Goal: Task Accomplishment & Management: Manage account settings

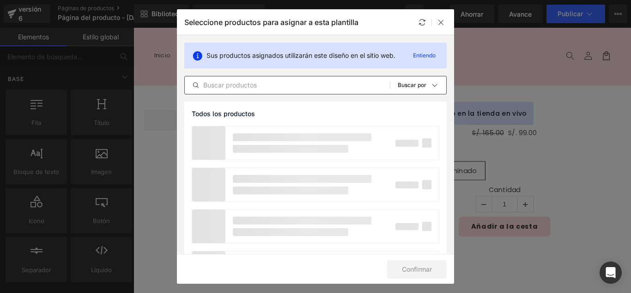
click at [272, 90] on input "text" at bounding box center [287, 84] width 205 height 11
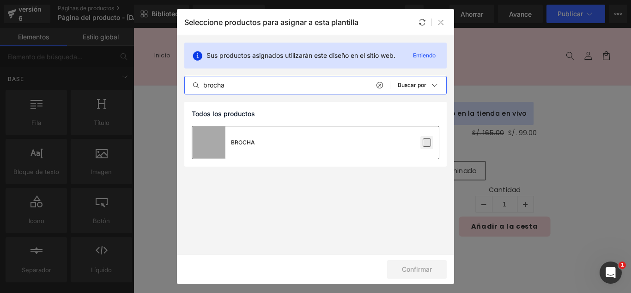
type input "brocha"
click at [429, 146] on label at bounding box center [427, 142] width 8 height 8
click at [427, 142] on input "checkbox" at bounding box center [427, 142] width 0 height 0
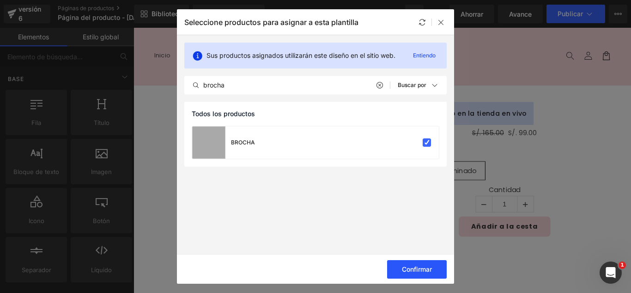
click at [426, 267] on font "Confirmar" at bounding box center [417, 269] width 30 height 8
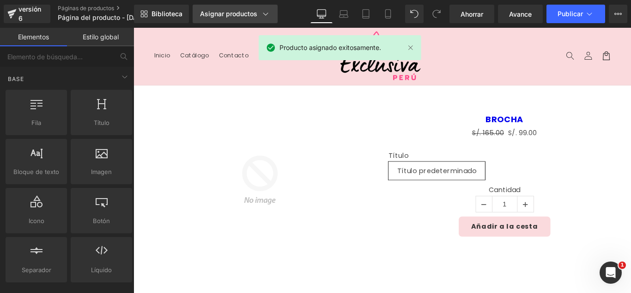
click at [214, 13] on font "Asignar productos" at bounding box center [228, 14] width 57 height 8
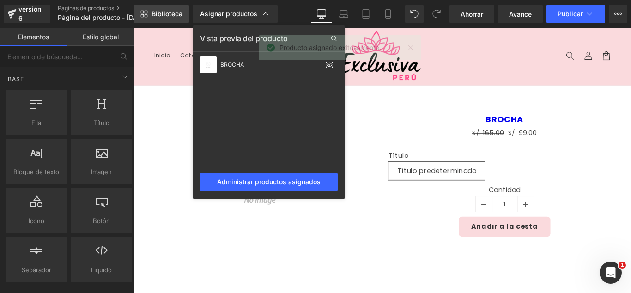
click at [170, 14] on font "Biblioteca" at bounding box center [167, 14] width 31 height 8
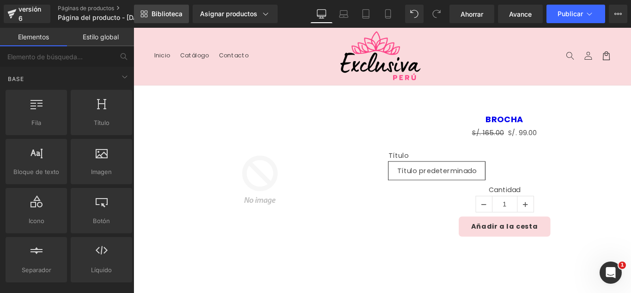
click at [170, 14] on font "Biblioteca" at bounding box center [167, 14] width 31 height 8
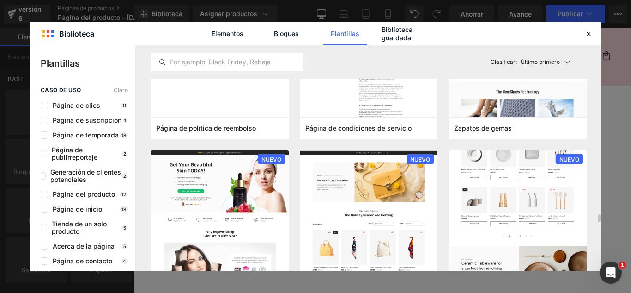
scroll to position [878, 0]
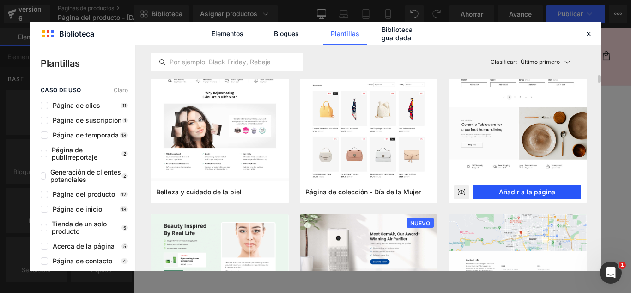
click at [550, 189] on font "Añadir a la página" at bounding box center [527, 192] width 56 height 8
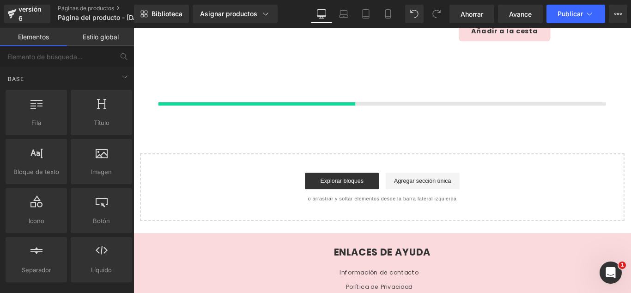
scroll to position [220, 0]
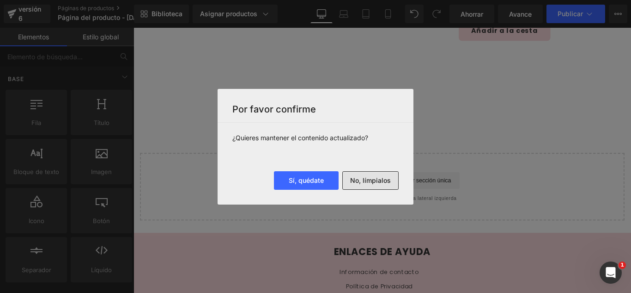
click at [386, 180] on font "No, límpialos" at bounding box center [370, 180] width 41 height 8
click at [0, 0] on div "Cargando producto" at bounding box center [0, 0] width 0 height 0
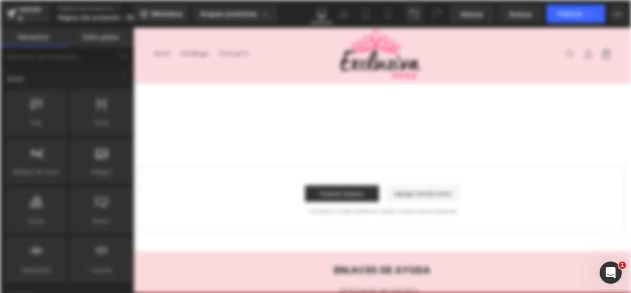
scroll to position [0, 0]
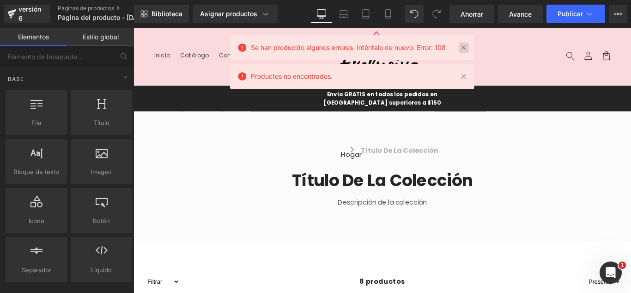
click at [467, 49] on link at bounding box center [464, 48] width 10 height 10
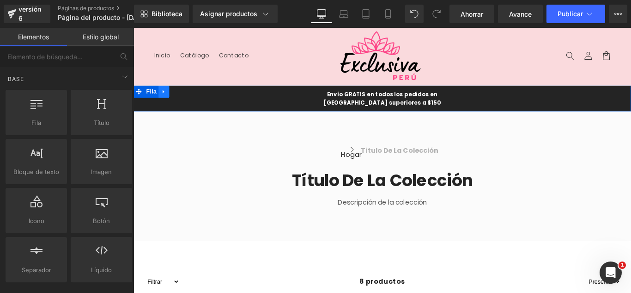
click at [165, 101] on icon at bounding box center [168, 99] width 6 height 7
drag, startPoint x: 165, startPoint y: 101, endPoint x: 172, endPoint y: 100, distance: 7.4
click at [134, 28] on icon at bounding box center [134, 28] width 0 height 0
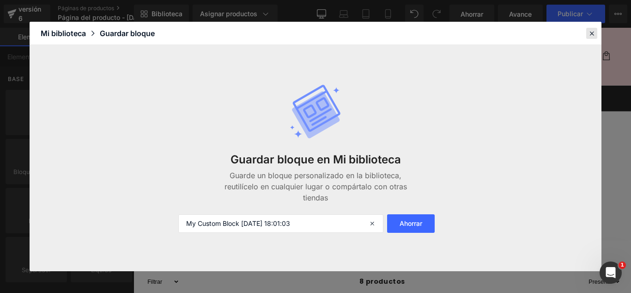
click at [595, 35] on icon at bounding box center [592, 33] width 8 height 8
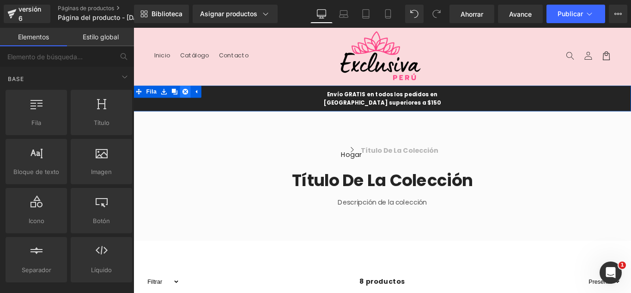
click at [190, 99] on icon at bounding box center [192, 99] width 6 height 6
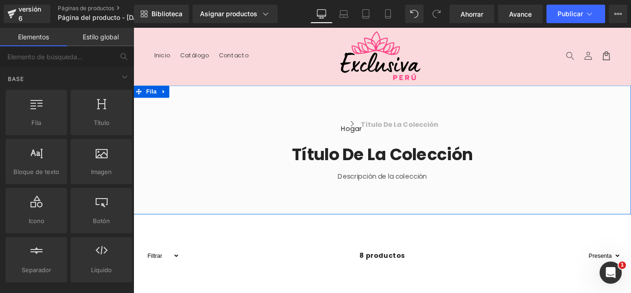
drag, startPoint x: 164, startPoint y: 98, endPoint x: 177, endPoint y: 98, distance: 13.4
click at [166, 98] on icon at bounding box center [167, 100] width 2 height 4
click at [191, 98] on icon at bounding box center [192, 99] width 6 height 6
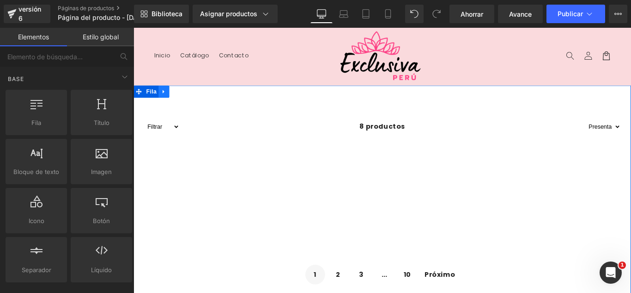
click at [168, 101] on link at bounding box center [168, 99] width 12 height 14
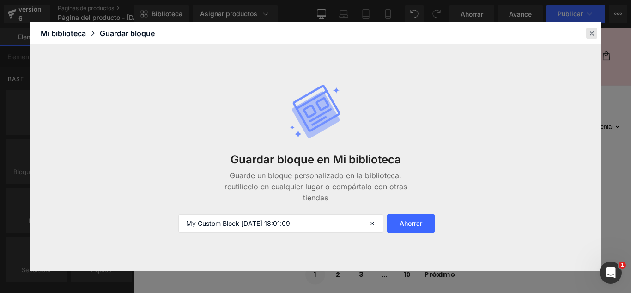
click at [593, 37] on div at bounding box center [592, 33] width 11 height 11
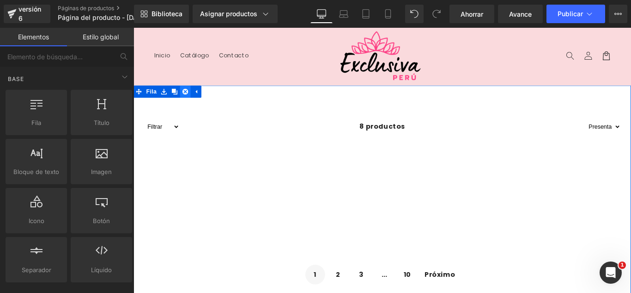
click at [189, 101] on icon at bounding box center [192, 99] width 6 height 6
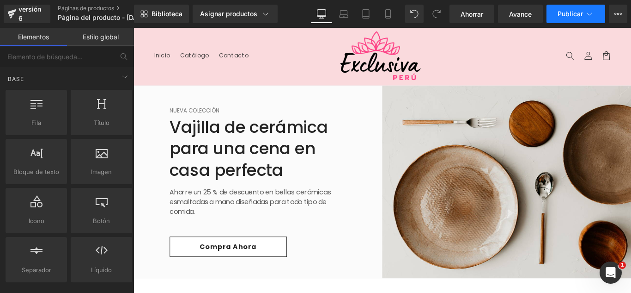
click at [589, 20] on button "Publicar" at bounding box center [576, 14] width 59 height 18
click at [592, 12] on icon at bounding box center [589, 13] width 9 height 9
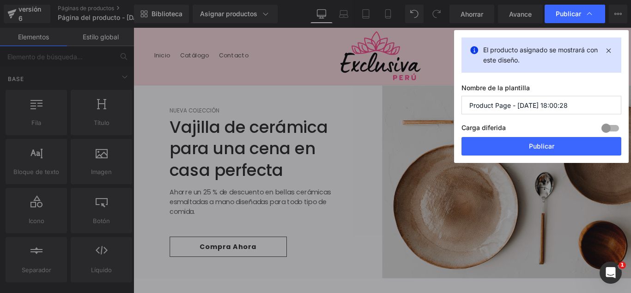
click at [583, 104] on input "Product Page - [DATE] 18:00:28" at bounding box center [542, 105] width 160 height 18
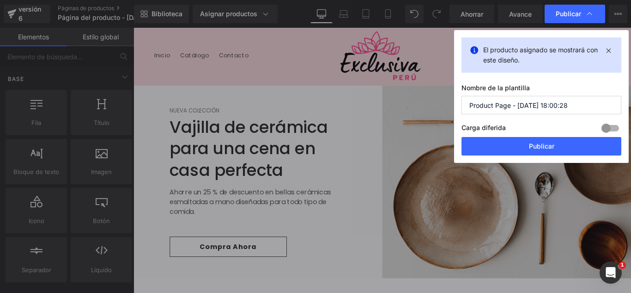
click at [583, 104] on input "Product Page - [DATE] 18:00:28" at bounding box center [542, 105] width 160 height 18
type input "s"
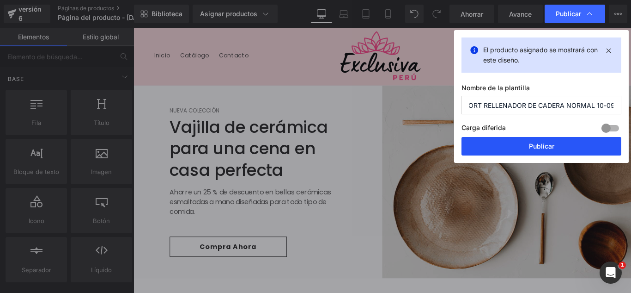
type input "SHORT RELLENADOR DE CADERA NORMAL 10-09"
click at [584, 142] on button "Publicar" at bounding box center [542, 146] width 160 height 18
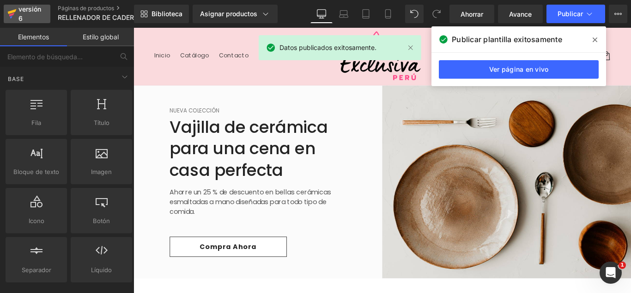
click at [33, 14] on div "versión 6" at bounding box center [31, 13] width 28 height 21
